Goal: Navigation & Orientation: Find specific page/section

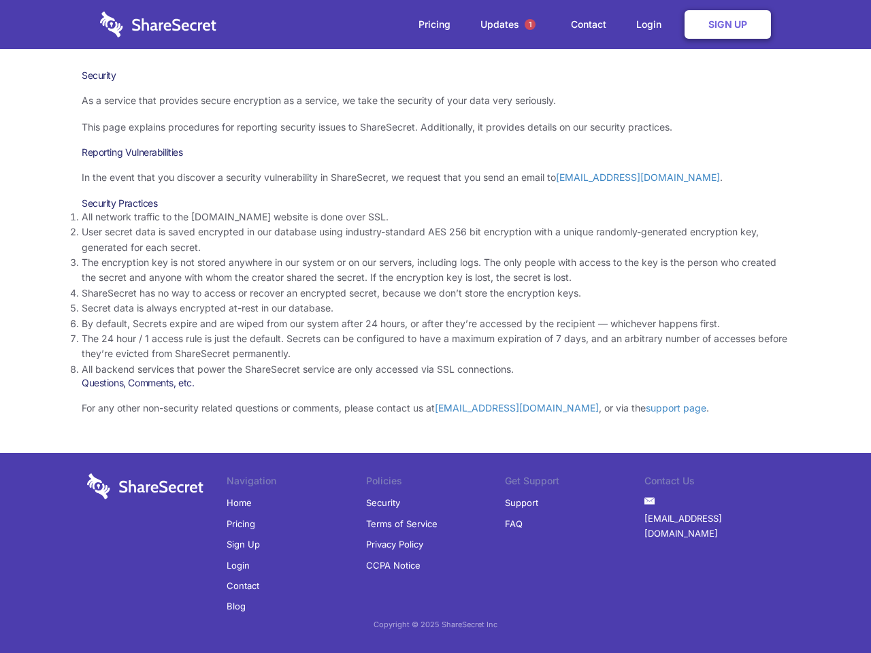
click at [435, 327] on li "By default, Secrets expire and are wiped from our system after 24 hours, or aft…" at bounding box center [436, 323] width 708 height 15
click at [530, 24] on span "1" at bounding box center [530, 24] width 11 height 11
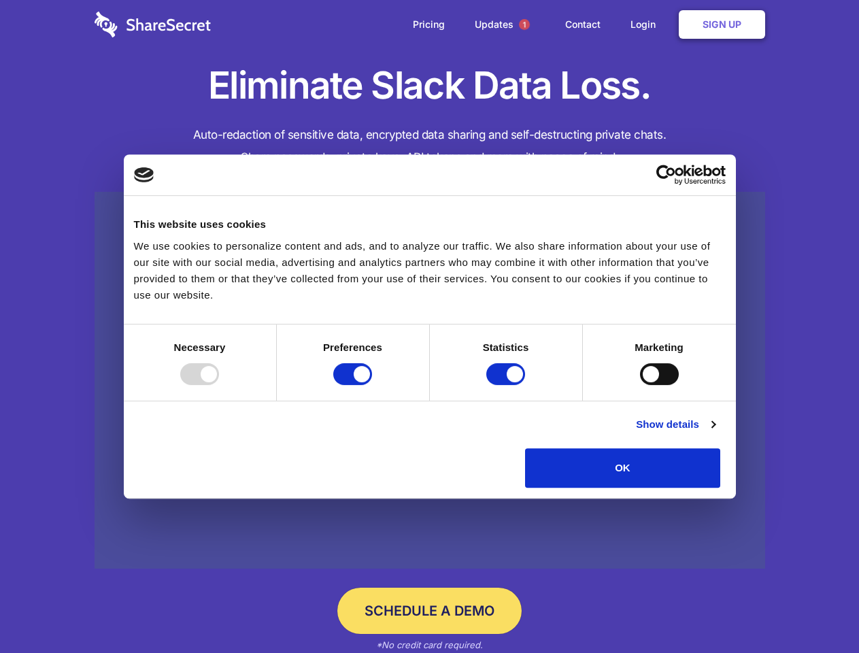
click at [219, 385] on div at bounding box center [199, 374] width 39 height 22
click at [372, 385] on input "Preferences" at bounding box center [352, 374] width 39 height 22
checkbox input "false"
click at [508, 385] on input "Statistics" at bounding box center [505, 374] width 39 height 22
checkbox input "false"
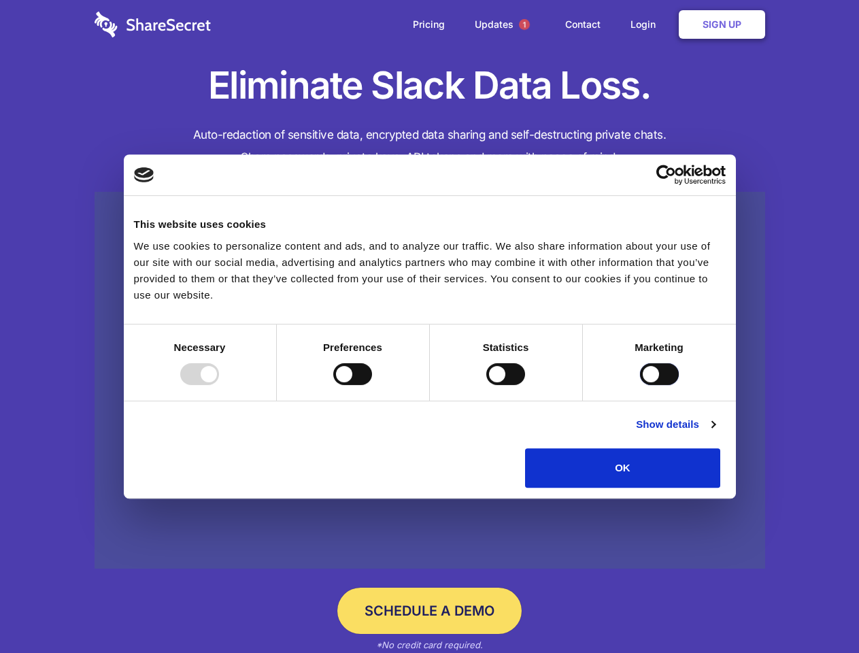
click at [640, 385] on input "Marketing" at bounding box center [659, 374] width 39 height 22
checkbox input "true"
click at [715, 433] on link "Show details" at bounding box center [675, 424] width 79 height 16
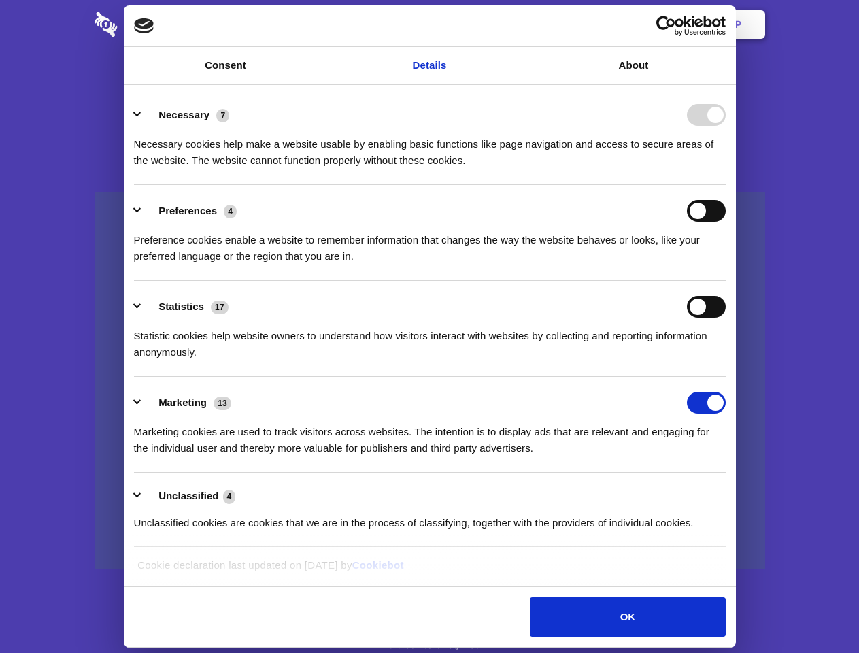
click at [726, 185] on li "Necessary 7 Necessary cookies help make a website usable by enabling basic func…" at bounding box center [430, 137] width 592 height 96
click at [524, 24] on span "1" at bounding box center [524, 24] width 11 height 11
